Goal: Task Accomplishment & Management: Complete application form

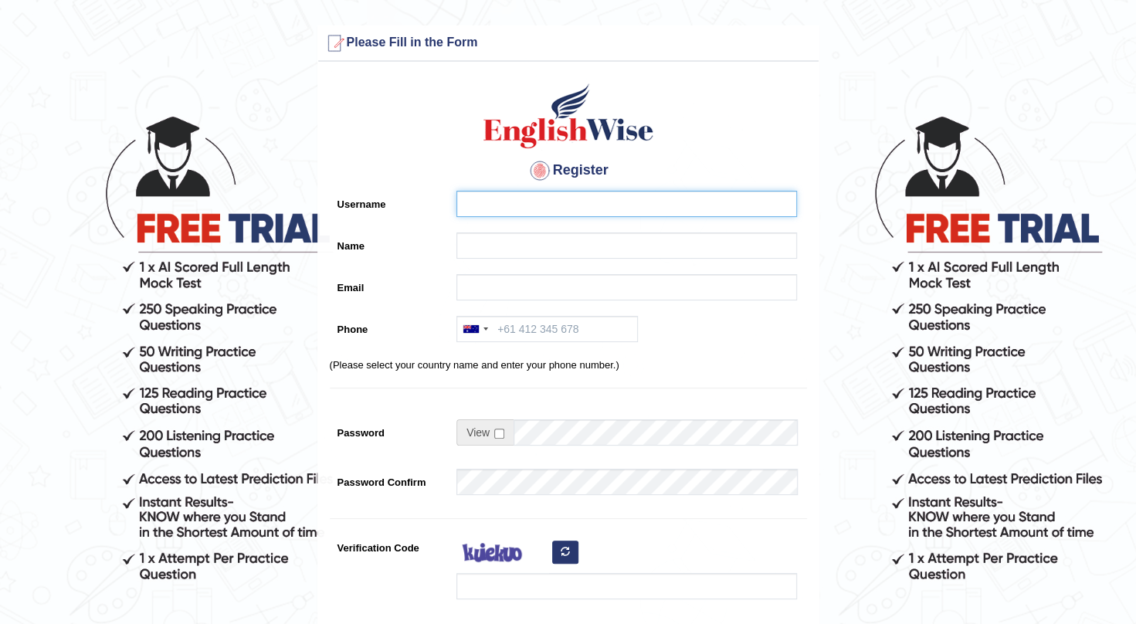
click at [513, 204] on input "Username" at bounding box center [626, 204] width 341 height 26
type input "bishnu gurung"
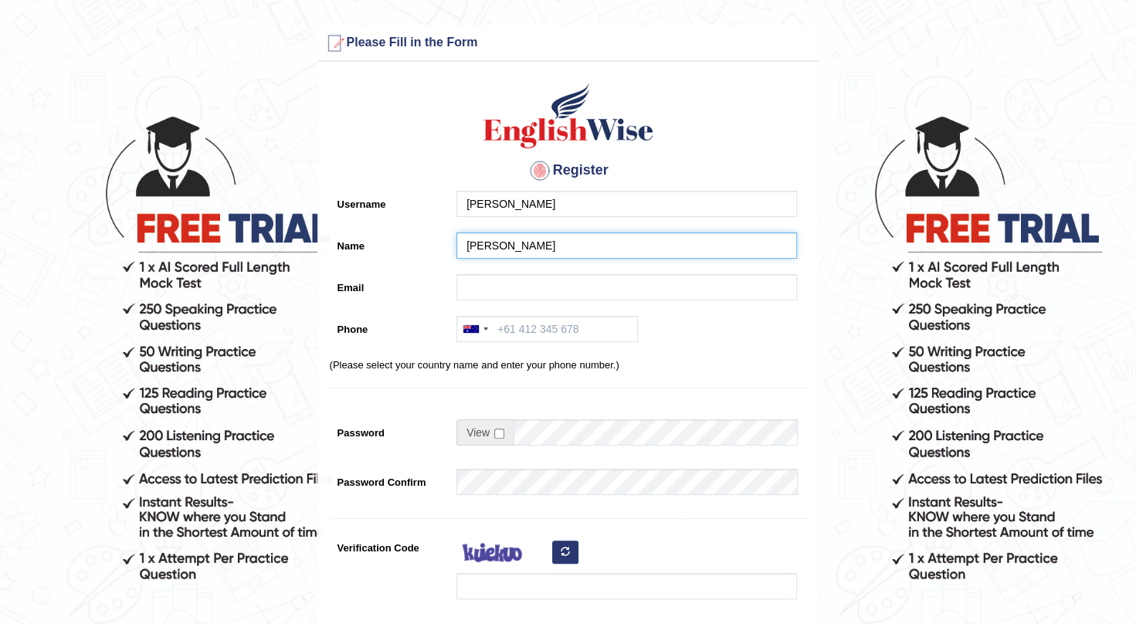
type input "[EMAIL_ADDRESS][DOMAIN_NAME]"
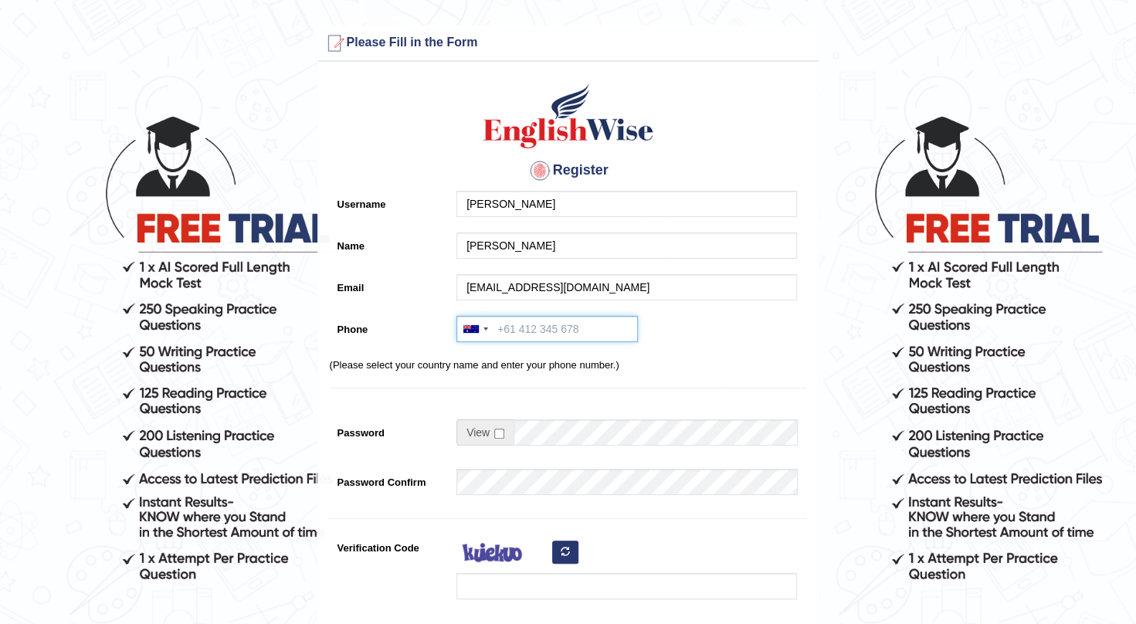
type input "+61414347118"
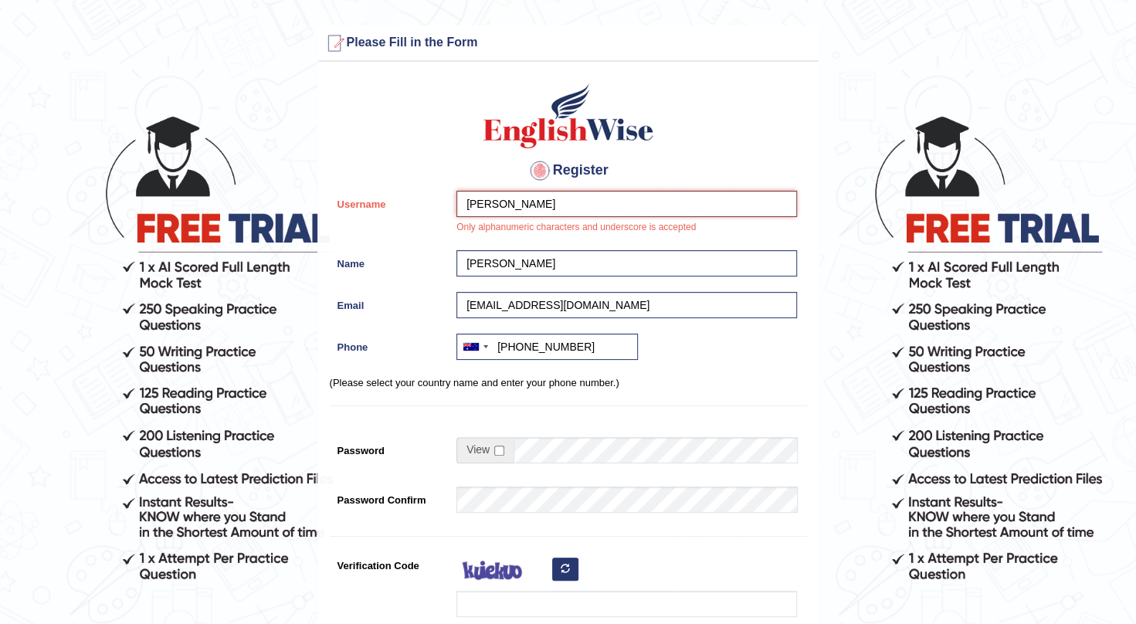
type input "bishnu"
click at [589, 514] on div at bounding box center [623, 504] width 348 height 34
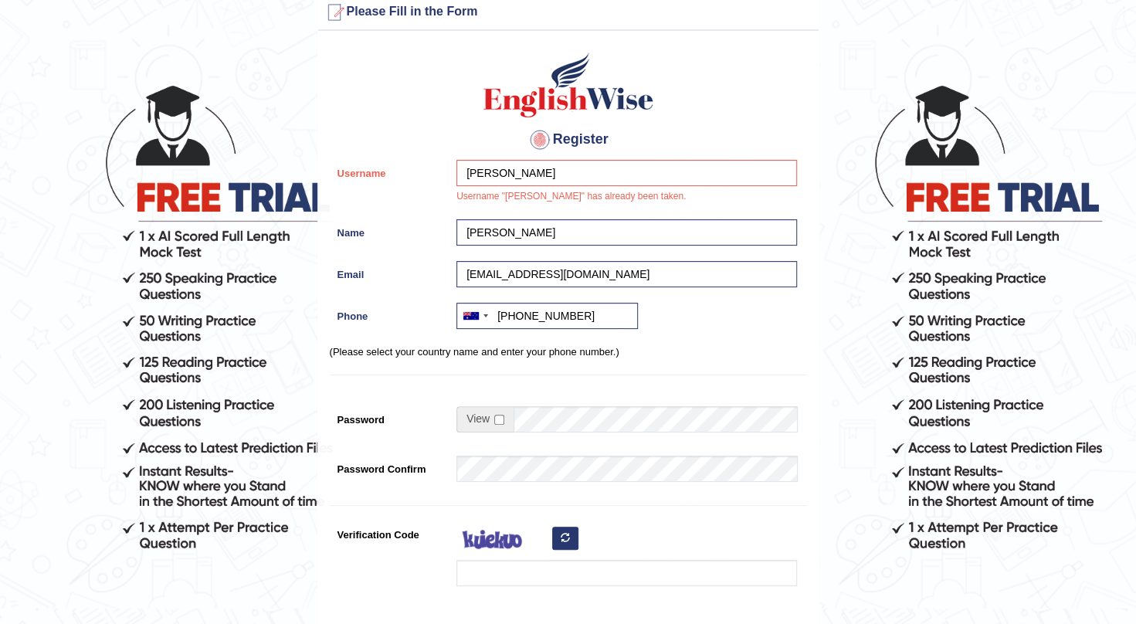
scroll to position [124, 0]
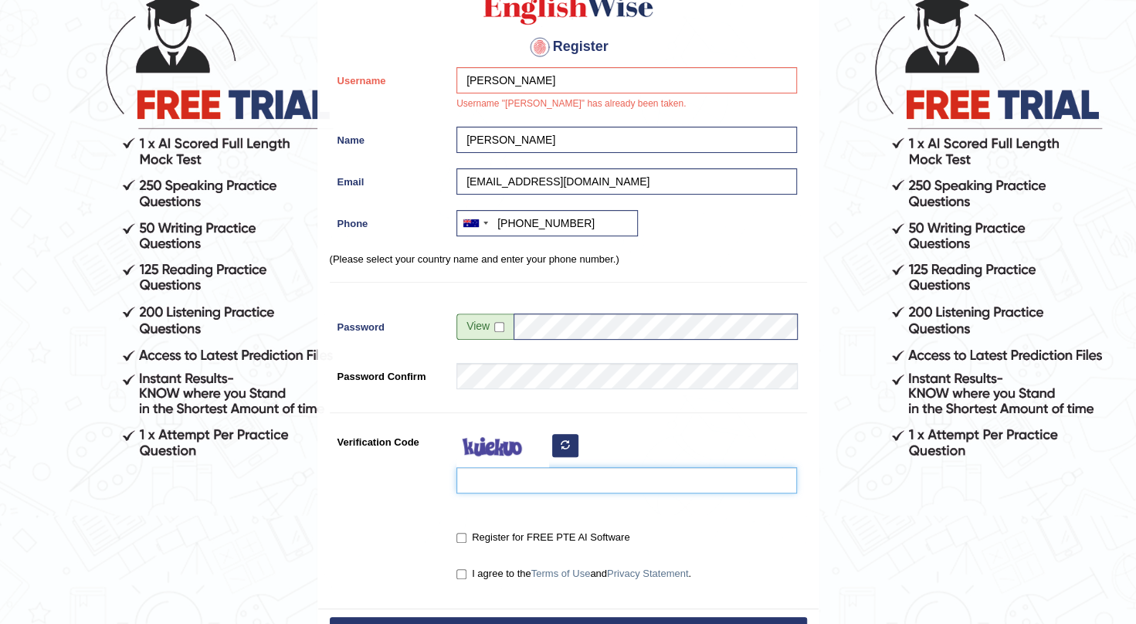
click at [541, 471] on input "Verification Code" at bounding box center [626, 480] width 341 height 26
click at [555, 451] on div at bounding box center [623, 465] width 348 height 73
click at [555, 451] on button "button" at bounding box center [565, 445] width 26 height 23
click at [505, 490] on input "Verification Code" at bounding box center [626, 480] width 341 height 26
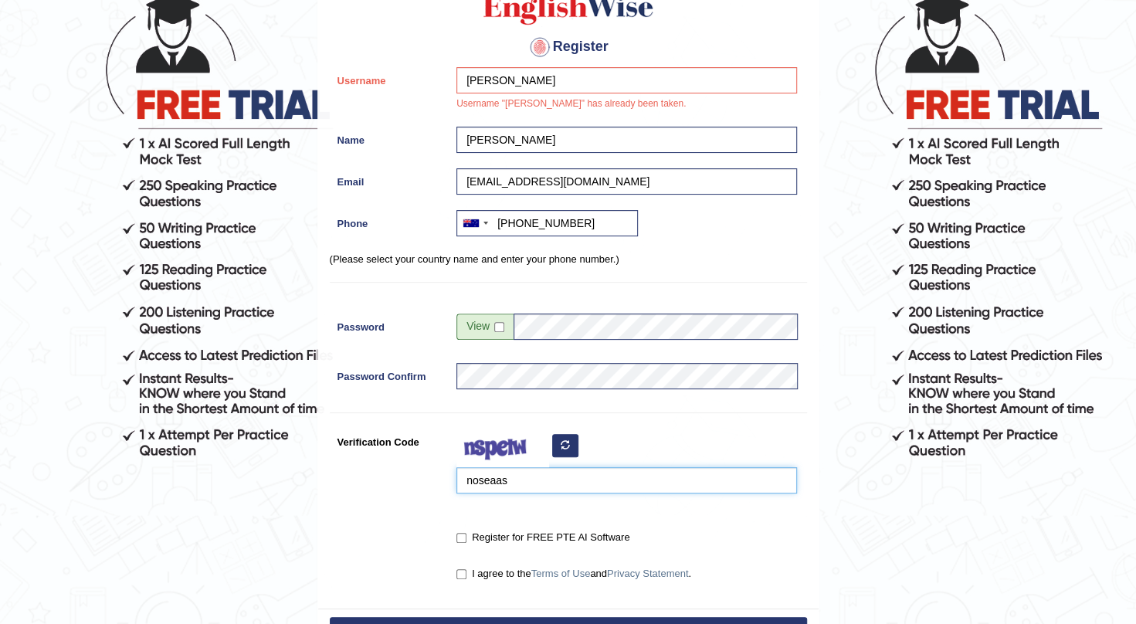
type input "noseaas"
click at [462, 539] on input "Register for FREE PTE AI Software" at bounding box center [461, 538] width 10 height 10
checkbox input "true"
click at [459, 575] on input "I agree to the Terms of Use and Privacy Statement ." at bounding box center [461, 574] width 10 height 10
checkbox input "true"
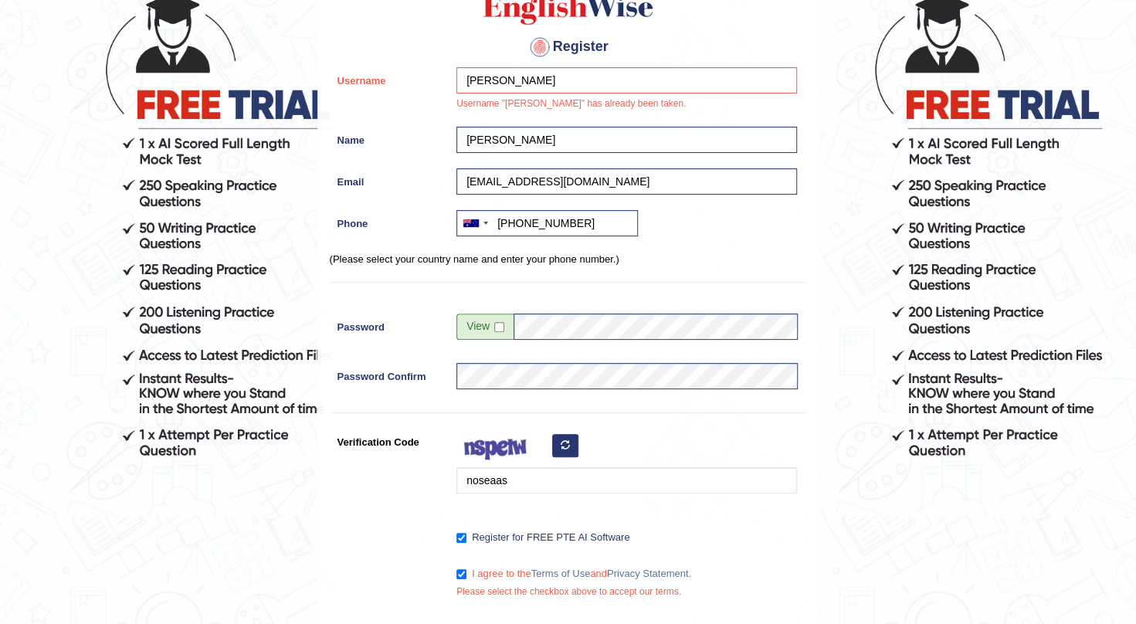
click at [369, 533] on div "Register for FREE PTE AI Software" at bounding box center [568, 538] width 477 height 29
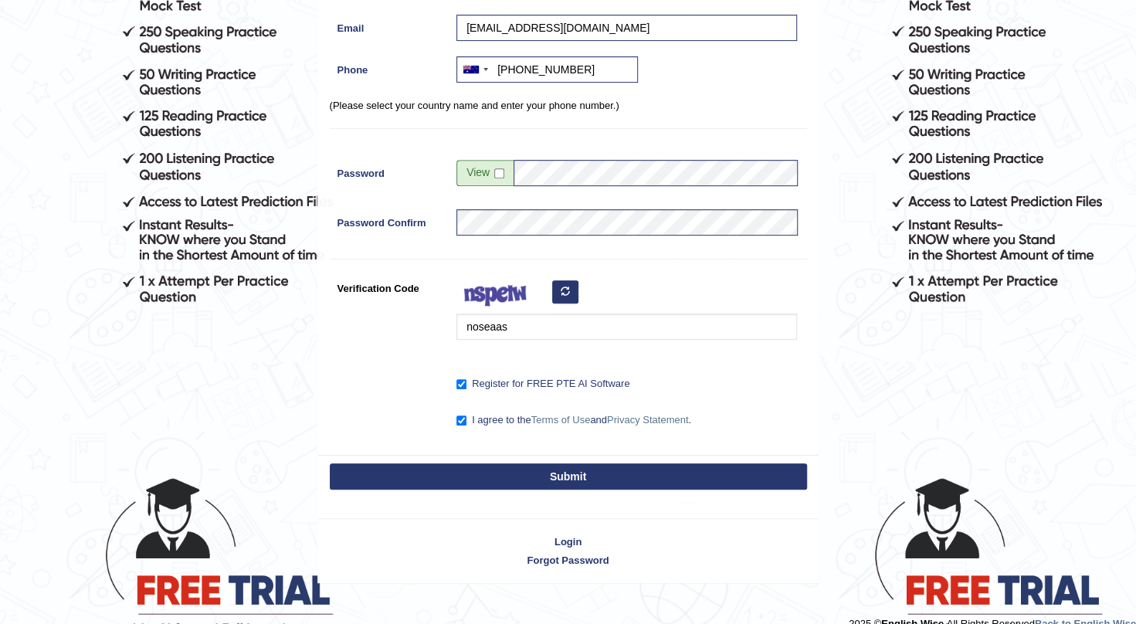
scroll to position [297, 0]
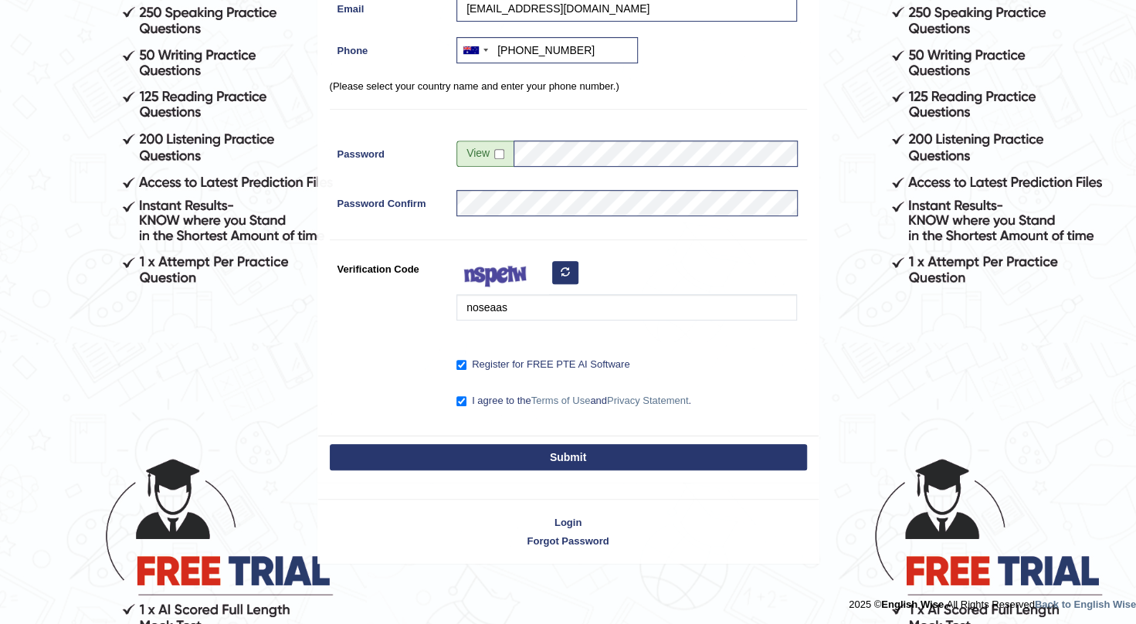
click at [412, 463] on button "Submit" at bounding box center [568, 457] width 477 height 26
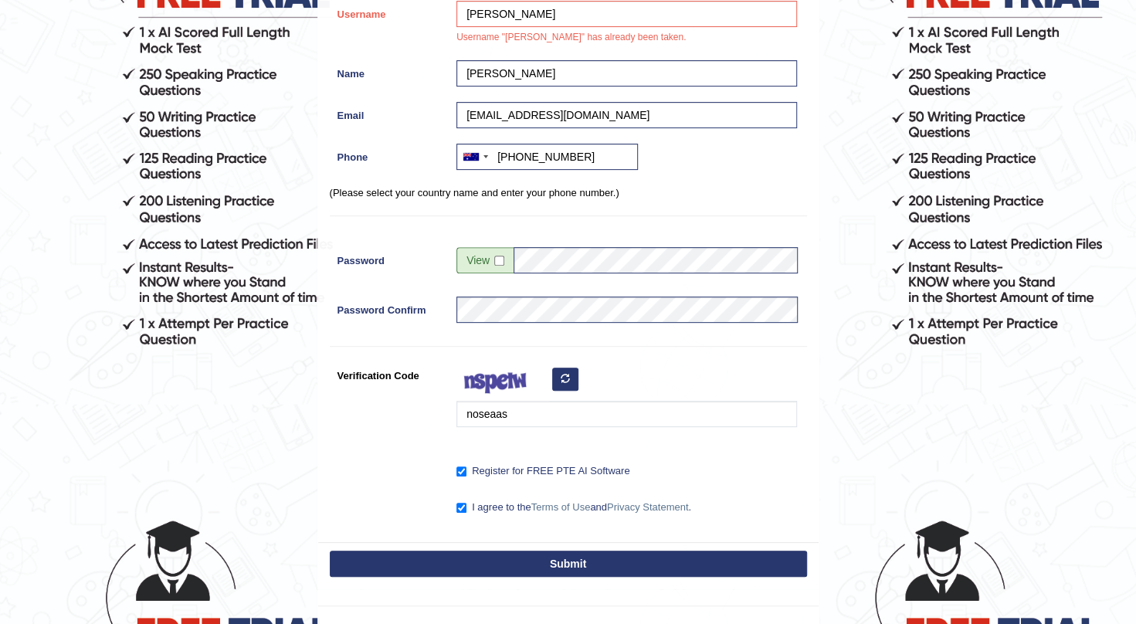
click at [517, 565] on button "Submit" at bounding box center [568, 564] width 477 height 26
click at [565, 553] on button "Submit" at bounding box center [568, 564] width 477 height 26
click at [579, 568] on button "Submit" at bounding box center [568, 564] width 477 height 26
click at [576, 563] on button "Submit" at bounding box center [568, 564] width 477 height 26
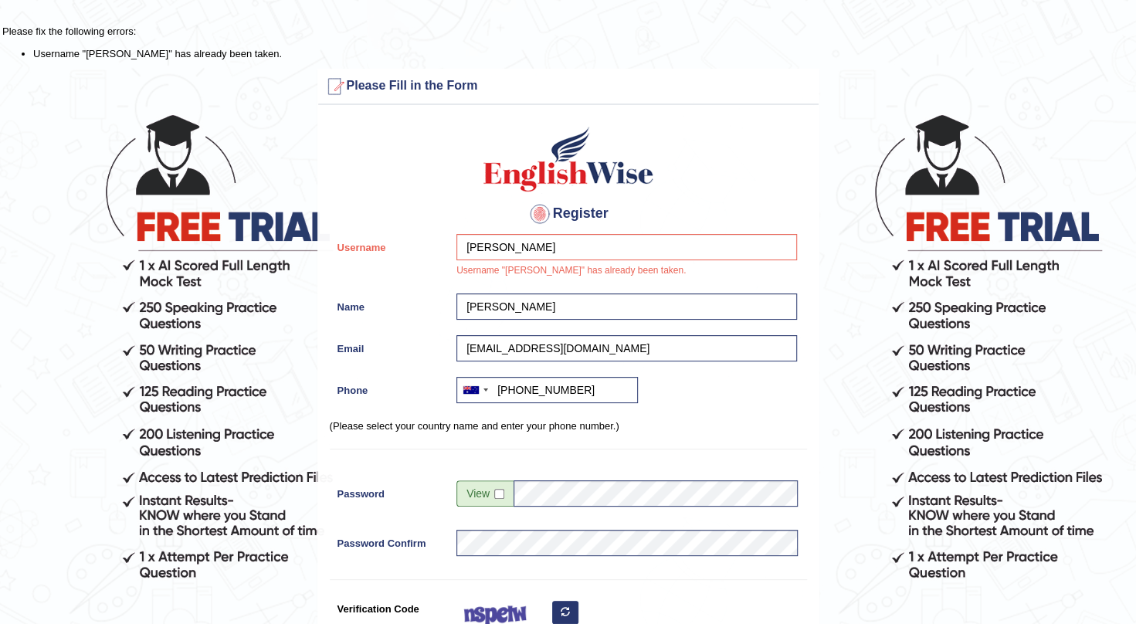
scroll to position [0, 0]
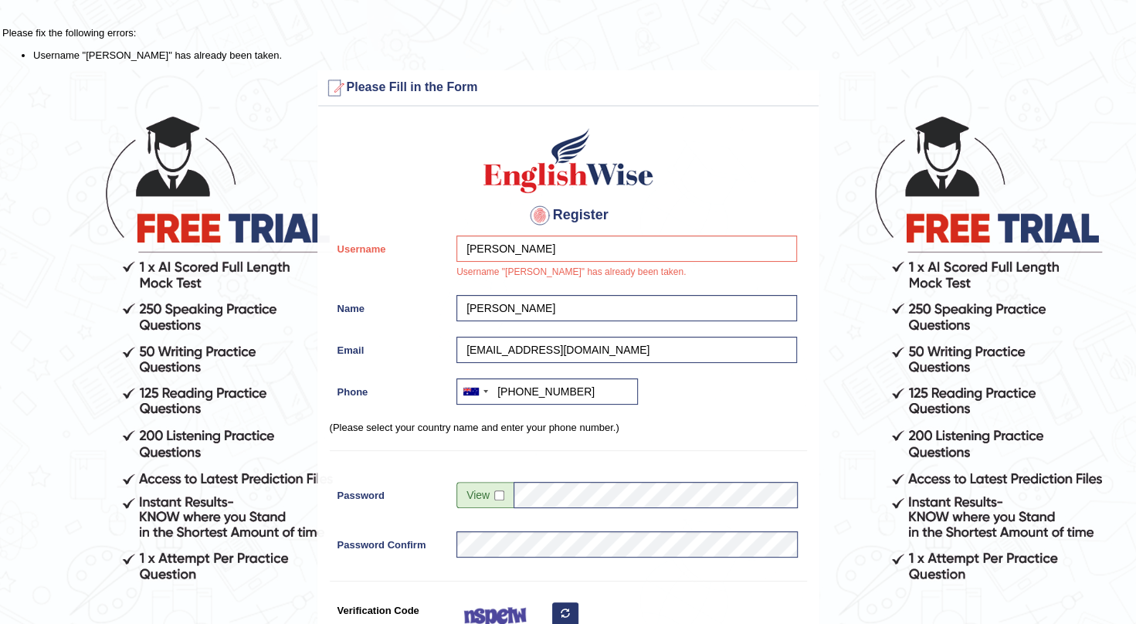
click at [396, 473] on div at bounding box center [568, 471] width 477 height 8
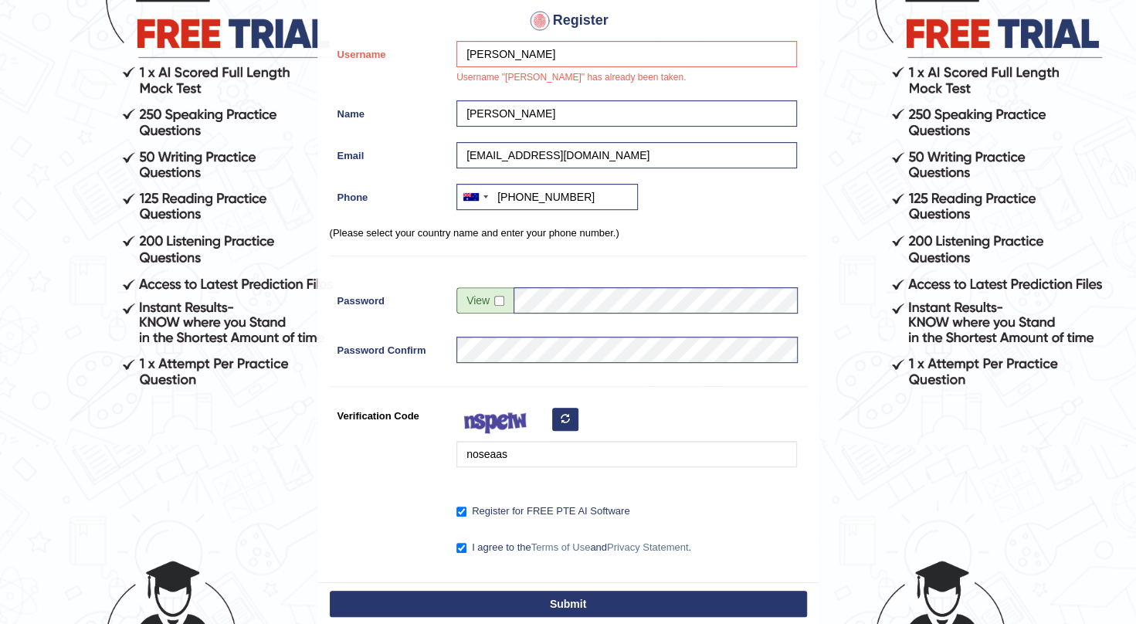
scroll to position [341, 0]
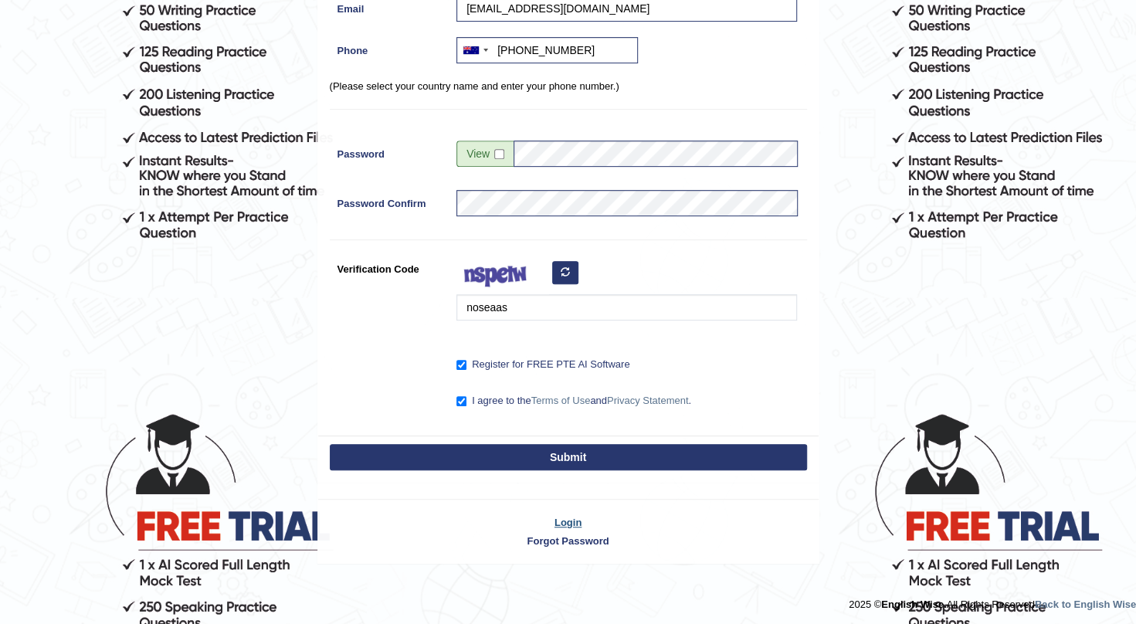
click at [570, 515] on link "Login" at bounding box center [568, 522] width 500 height 15
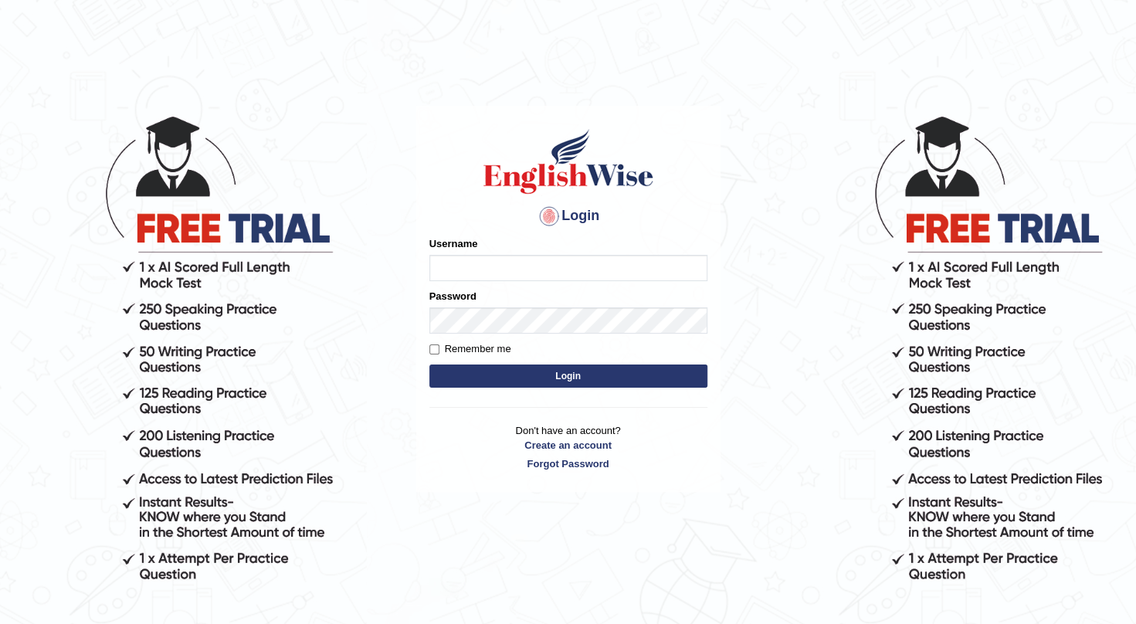
click at [499, 273] on input "Username" at bounding box center [568, 268] width 278 height 26
click at [487, 268] on input "Username" at bounding box center [568, 268] width 278 height 26
type input "[EMAIL_ADDRESS][DOMAIN_NAME]"
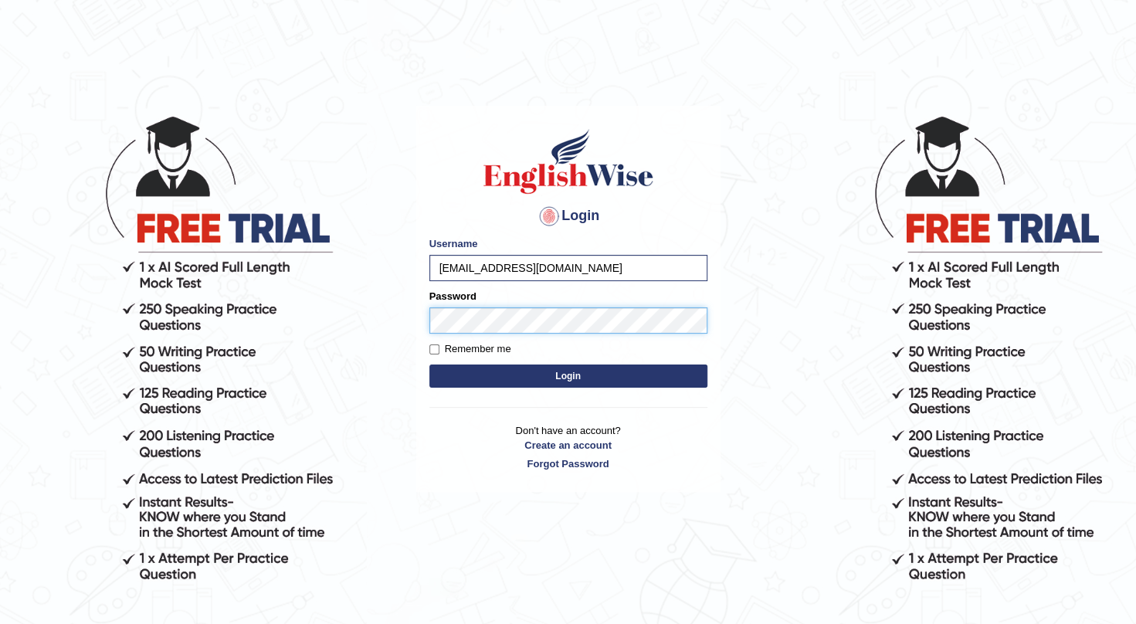
click at [429, 365] on button "Login" at bounding box center [568, 376] width 278 height 23
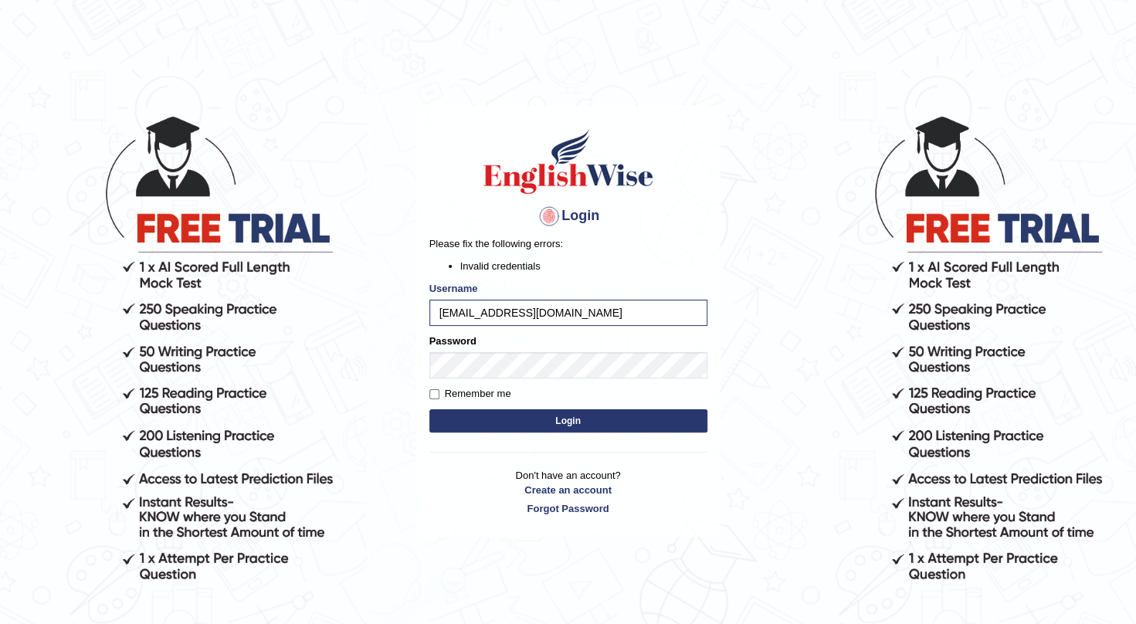
click at [606, 419] on button "Login" at bounding box center [568, 420] width 278 height 23
click at [429, 409] on button "Login" at bounding box center [568, 420] width 278 height 23
click at [582, 416] on button "Login" at bounding box center [568, 420] width 278 height 23
click at [555, 510] on link "Forgot Password" at bounding box center [568, 508] width 278 height 15
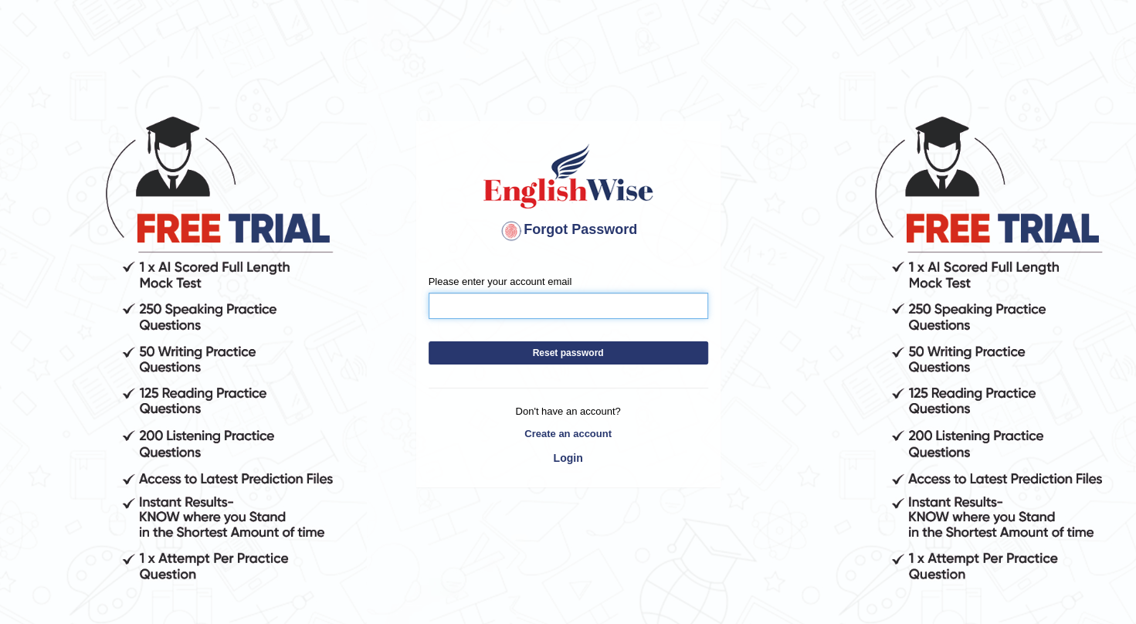
click at [480, 302] on input "Please enter your account email" at bounding box center [569, 306] width 280 height 26
type input "[EMAIL_ADDRESS][DOMAIN_NAME]"
click at [477, 338] on form "Please enter your account email kbigrg@yahoo.com Reset password" at bounding box center [569, 323] width 280 height 98
click at [477, 354] on button "Reset password" at bounding box center [569, 352] width 280 height 23
